Goal: Find specific page/section: Find specific page/section

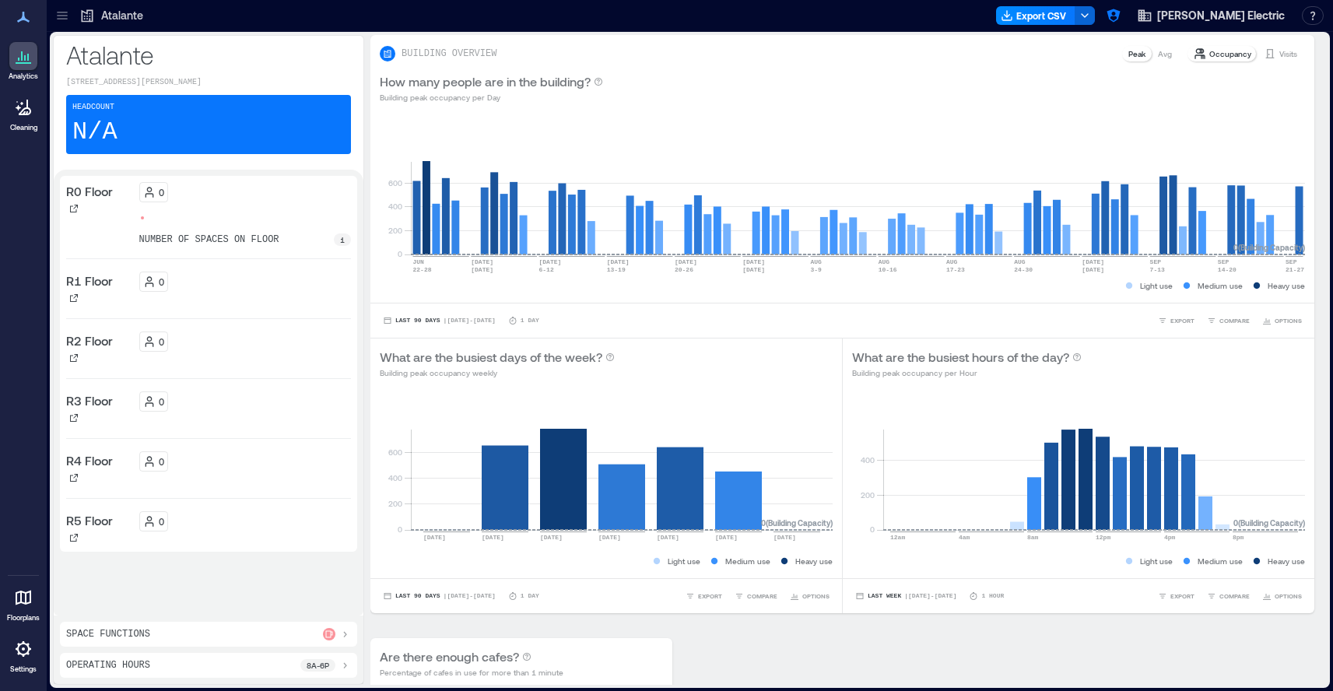
click at [62, 18] on icon at bounding box center [62, 16] width 16 height 16
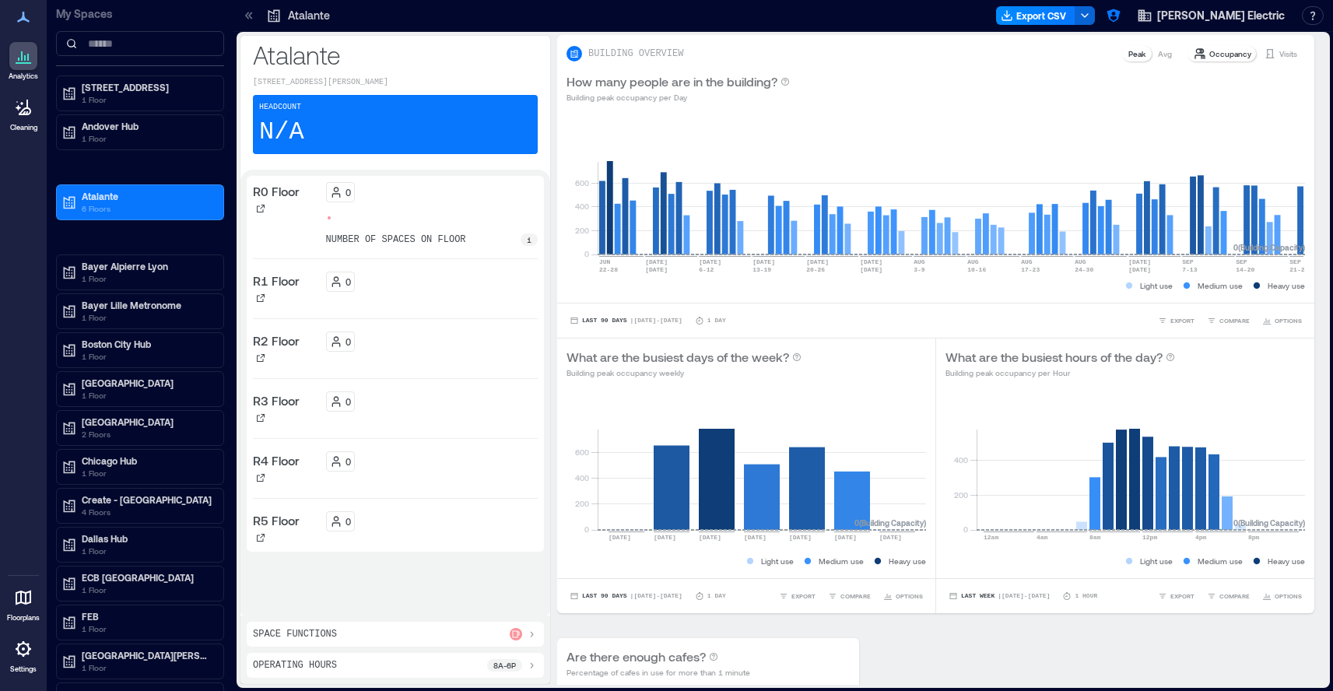
click at [32, 602] on icon at bounding box center [23, 597] width 19 height 19
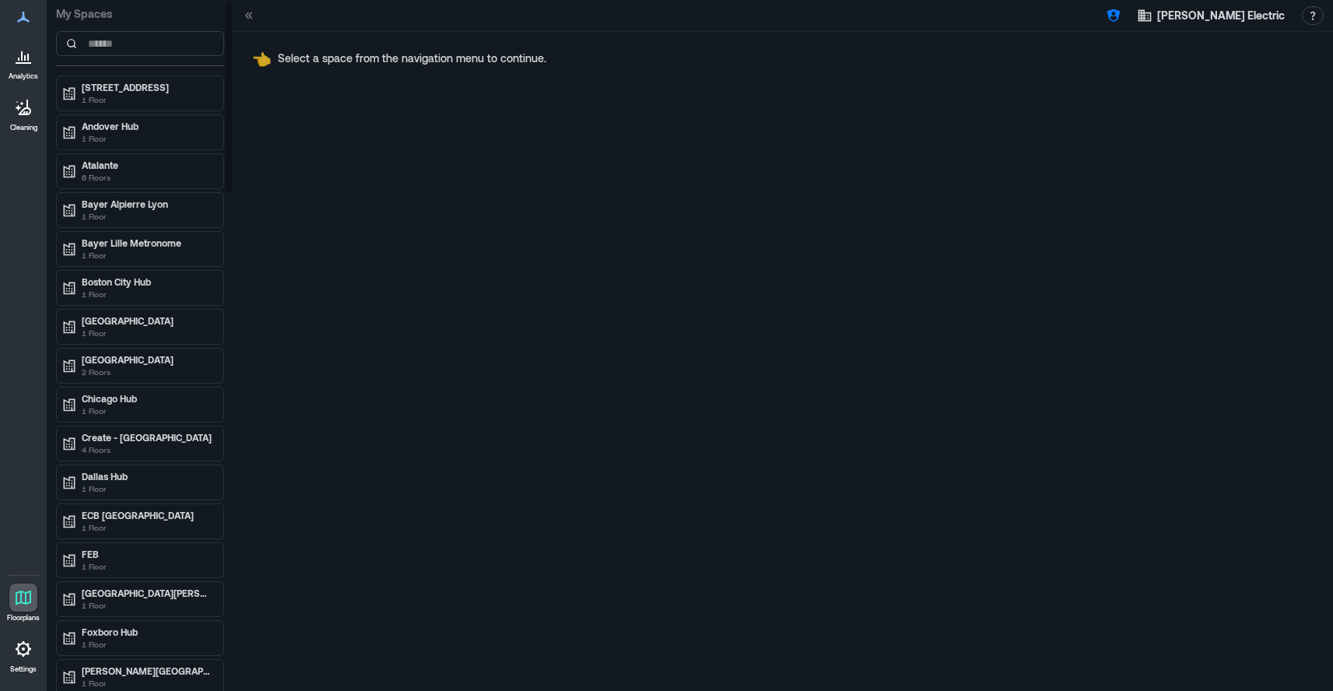
click at [157, 88] on p "[STREET_ADDRESS]" at bounding box center [147, 87] width 131 height 12
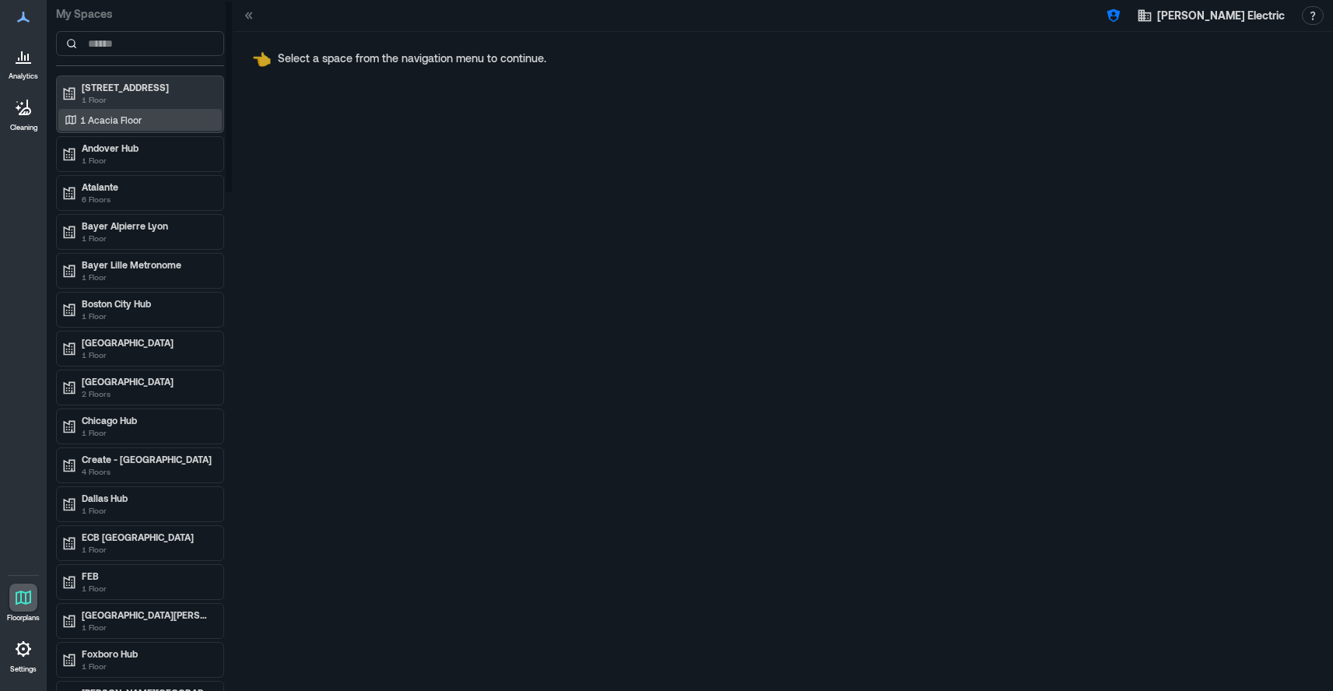
click at [151, 122] on div "1 Acacia Floor" at bounding box center [136, 120] width 151 height 16
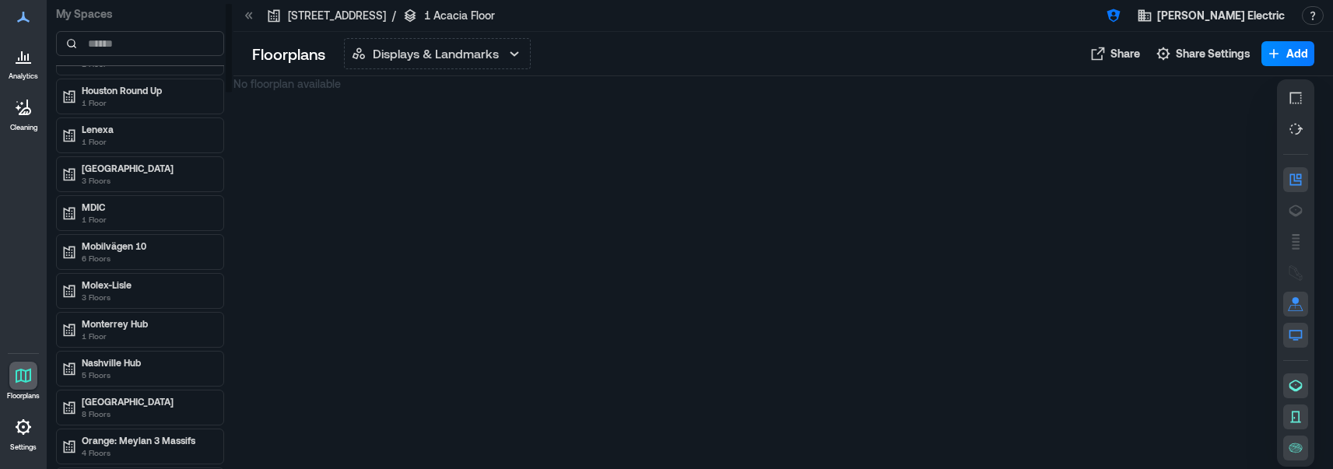
scroll to position [1075, 0]
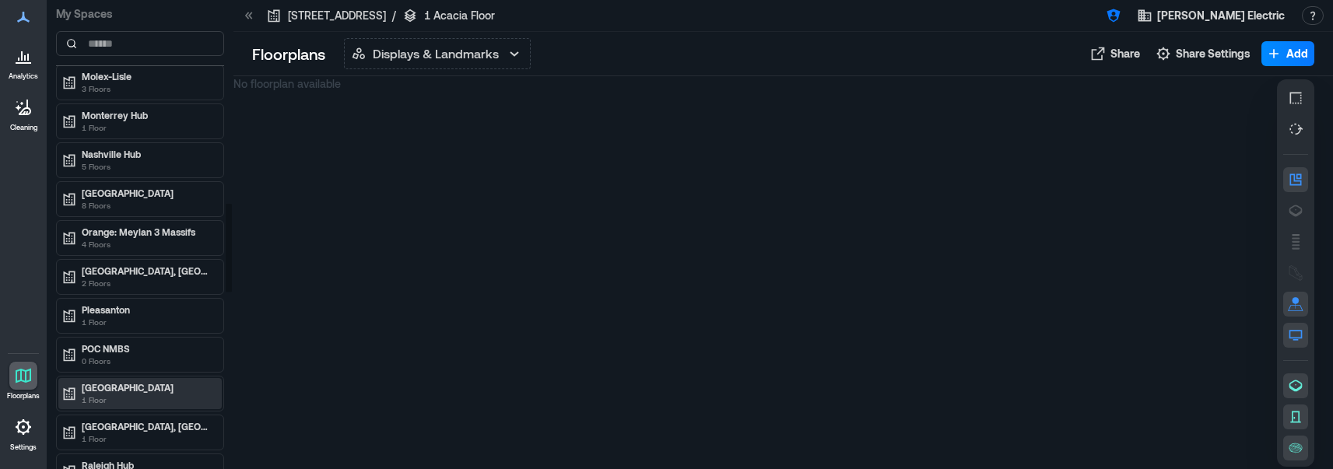
click at [143, 394] on p "1 Floor" at bounding box center [147, 400] width 131 height 12
click at [132, 416] on div "Floor 16" at bounding box center [136, 420] width 151 height 16
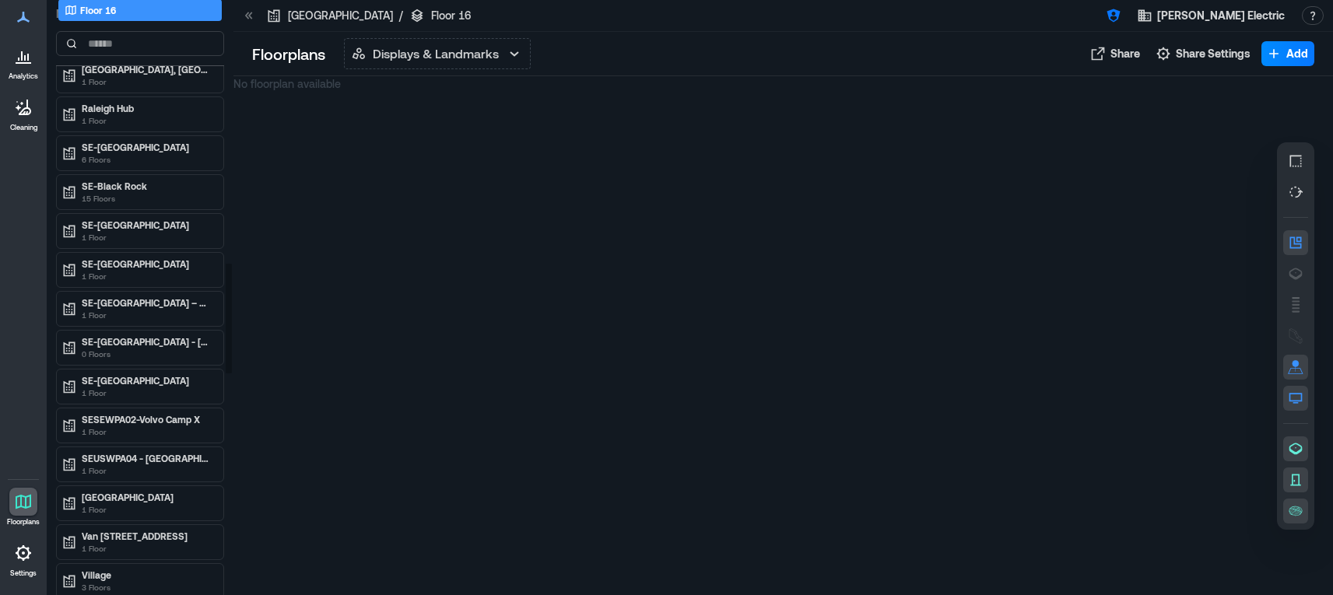
scroll to position [1661, 0]
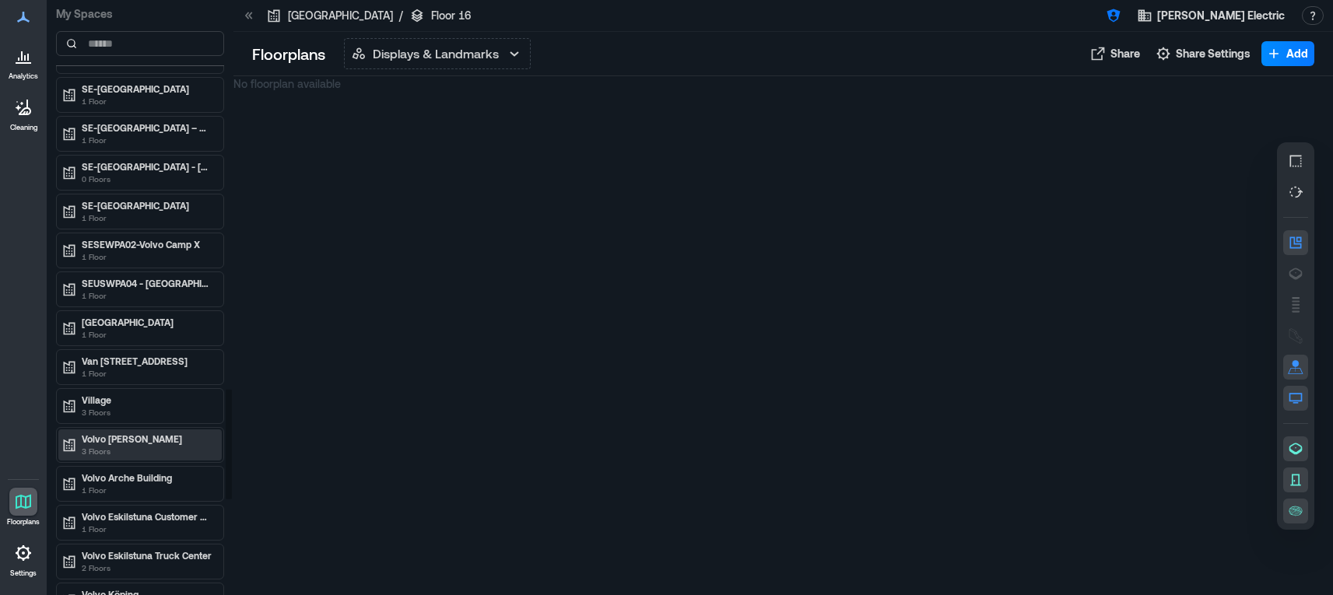
click at [161, 451] on p "3 Floors" at bounding box center [147, 451] width 131 height 12
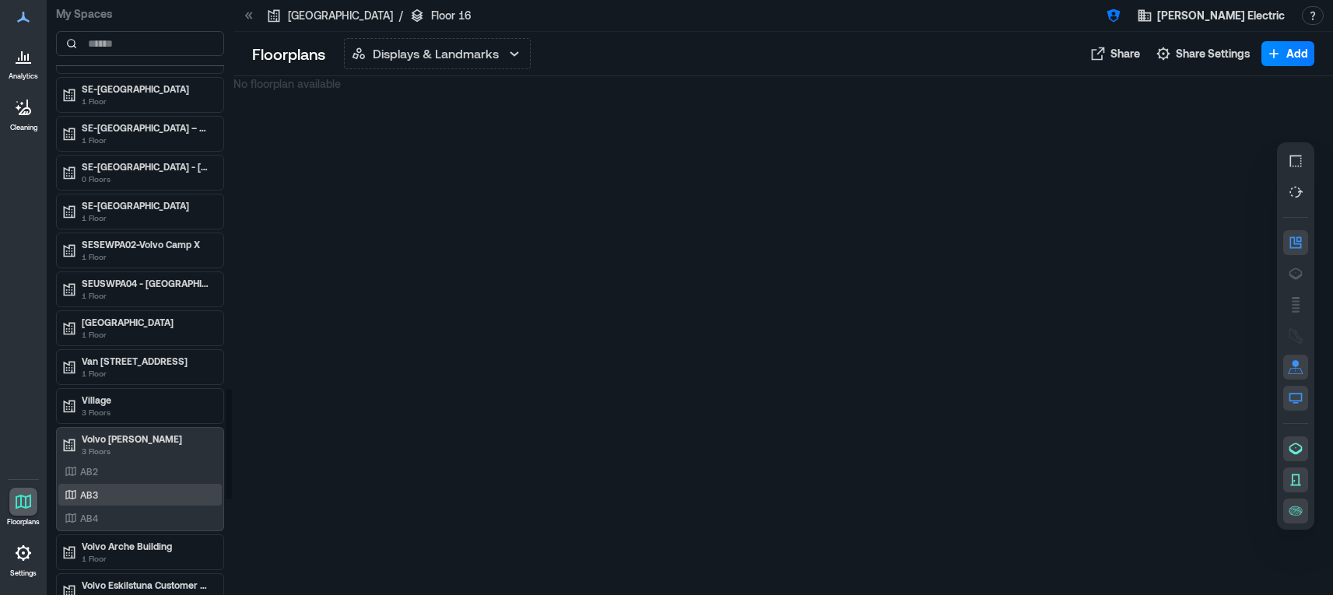
click at [128, 496] on div "AB3" at bounding box center [136, 495] width 151 height 16
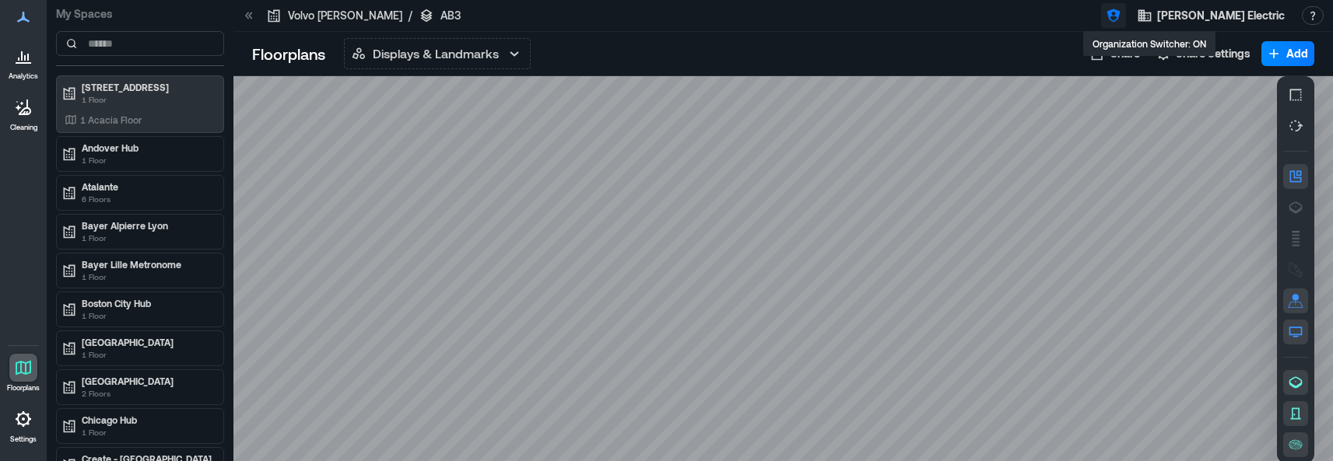
click at [1121, 19] on icon "button" at bounding box center [1114, 16] width 16 height 16
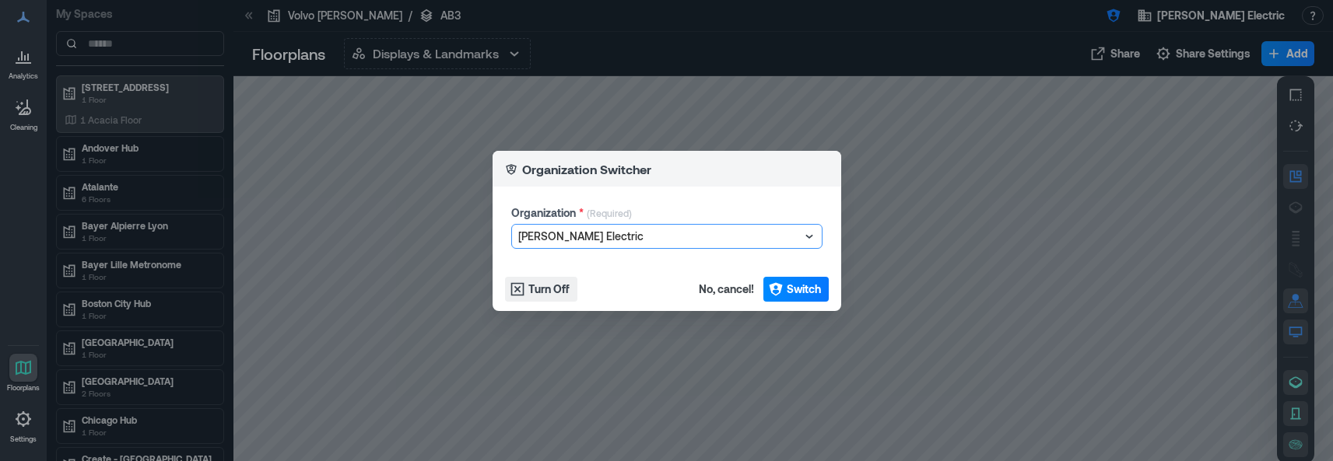
click at [674, 229] on div at bounding box center [659, 236] width 282 height 19
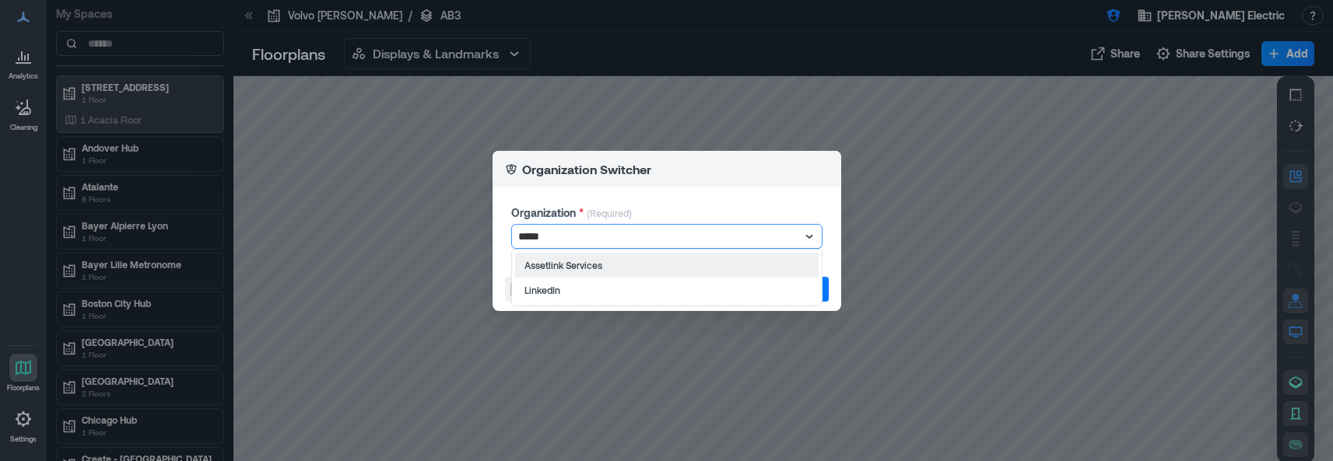
type input "******"
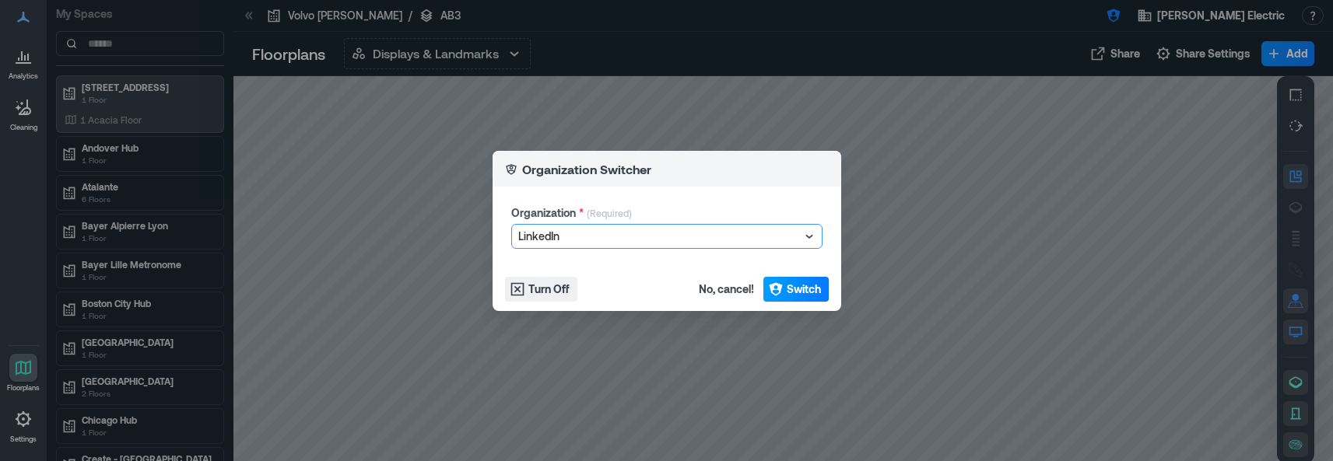
click at [810, 286] on span "Switch" at bounding box center [804, 290] width 34 height 16
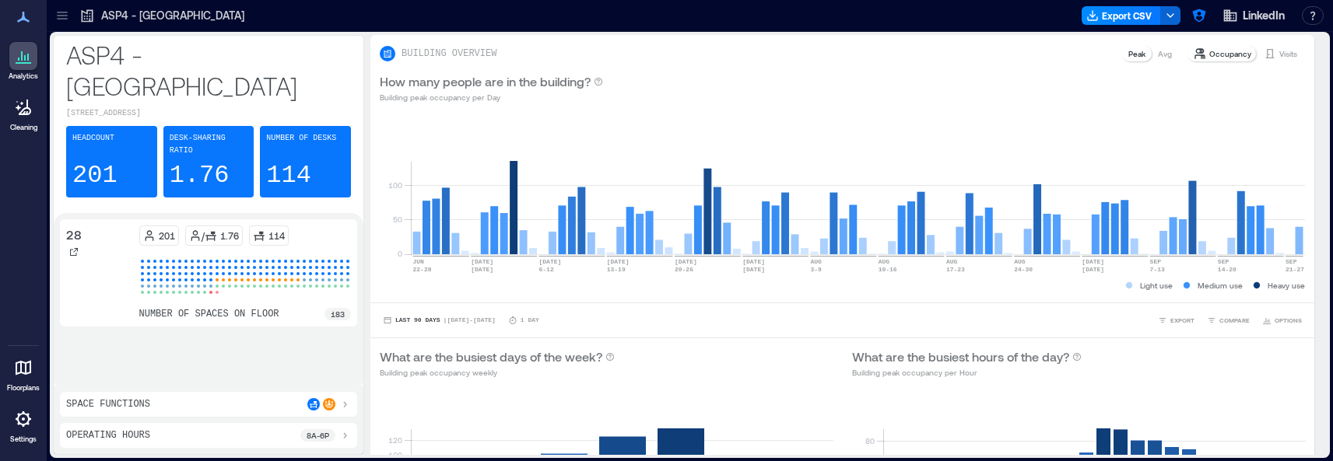
click at [23, 382] on link "Floorplans" at bounding box center [23, 373] width 42 height 48
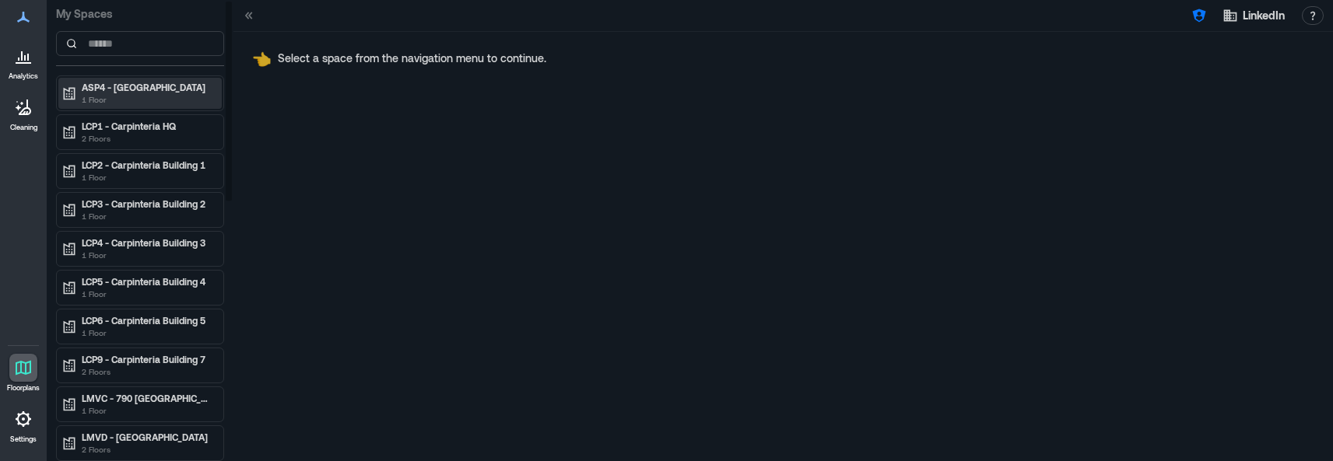
click at [139, 96] on p "1 Floor" at bounding box center [147, 99] width 131 height 12
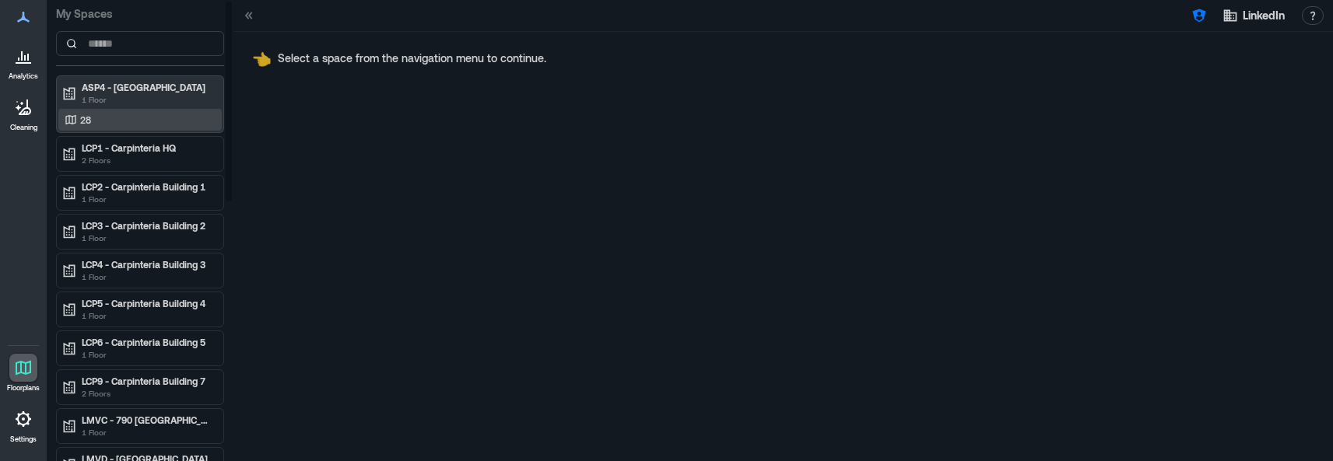
click at [139, 118] on div "28" at bounding box center [136, 120] width 151 height 16
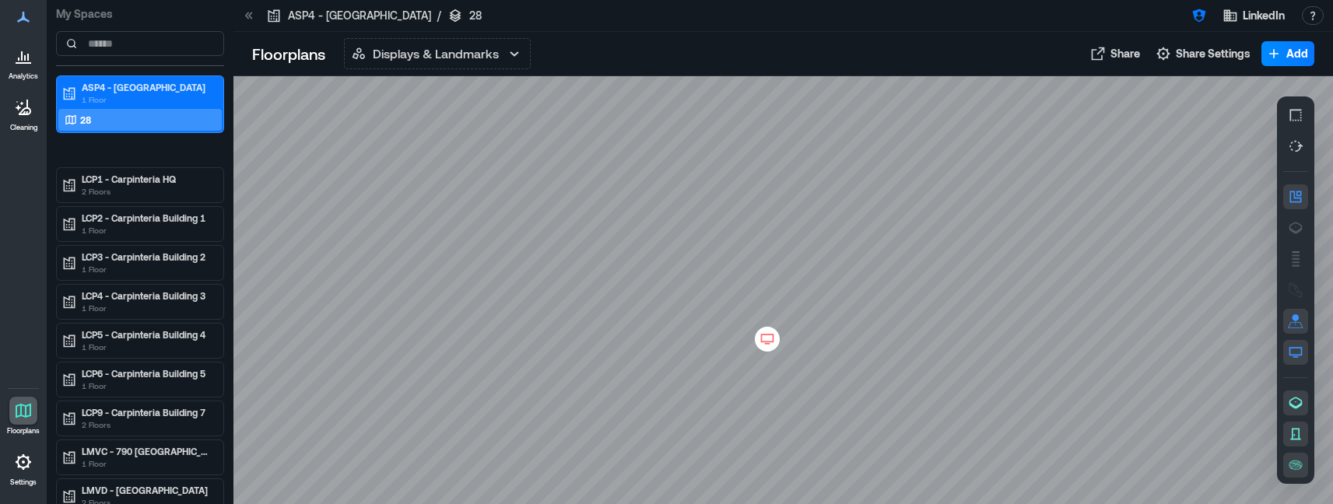
click at [770, 336] on icon at bounding box center [767, 340] width 19 height 16
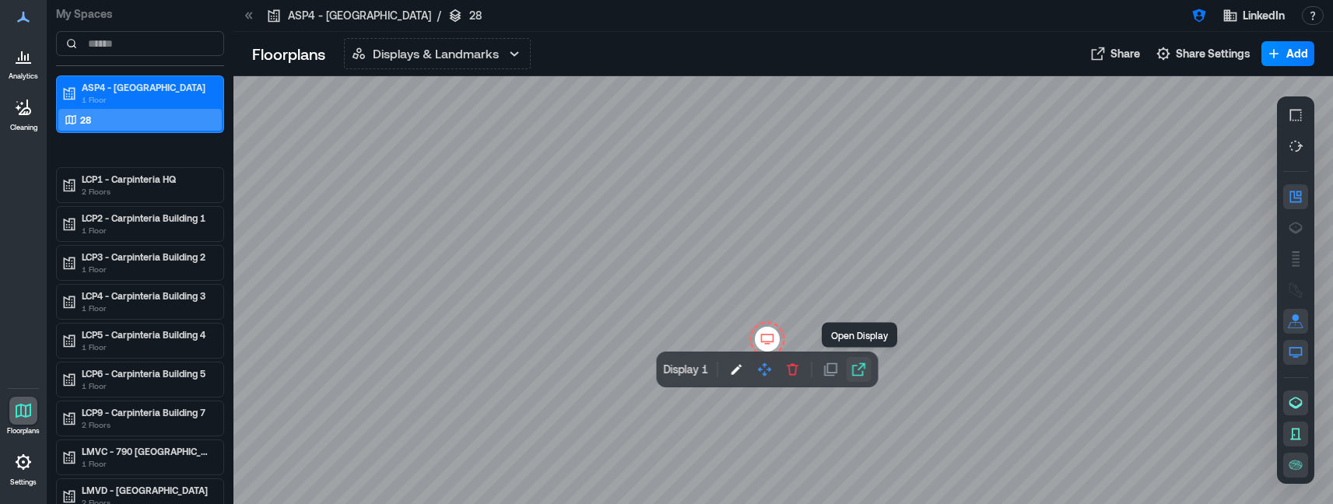
click at [864, 367] on icon "button" at bounding box center [858, 369] width 13 height 13
